Goal: Navigation & Orientation: Find specific page/section

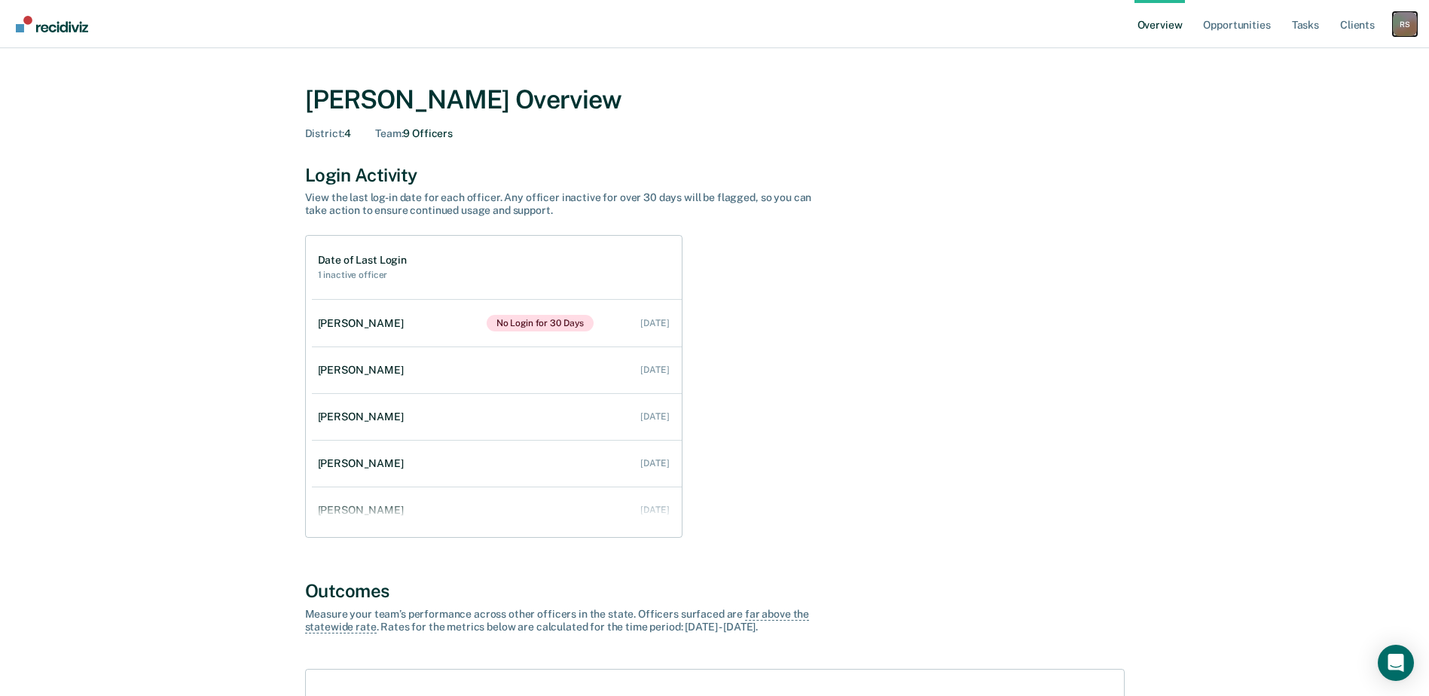
click at [1404, 23] on div "R S" at bounding box center [1405, 24] width 24 height 24
click at [1331, 95] on link "Go to Operations" at bounding box center [1344, 97] width 121 height 13
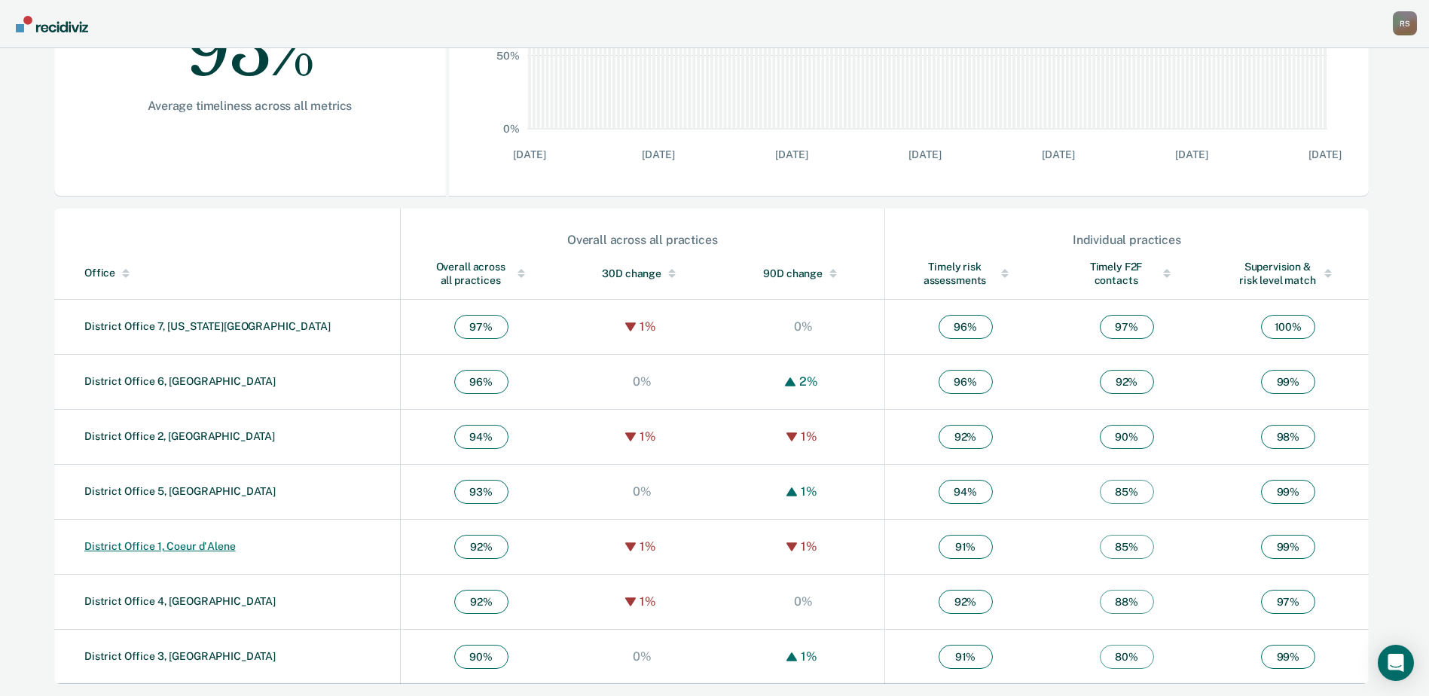
scroll to position [355, 0]
click at [118, 603] on link "District Office 4, [GEOGRAPHIC_DATA]" at bounding box center [179, 601] width 191 height 12
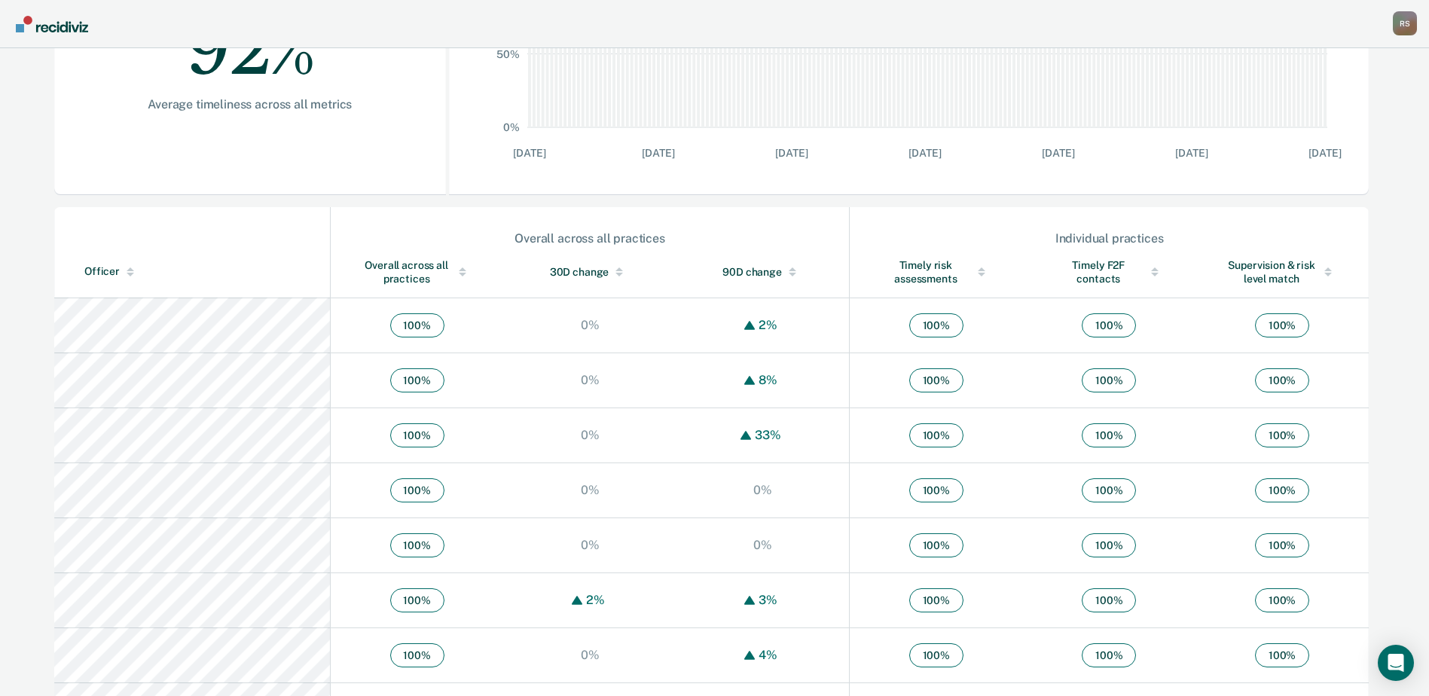
scroll to position [377, 0]
